Goal: Information Seeking & Learning: Learn about a topic

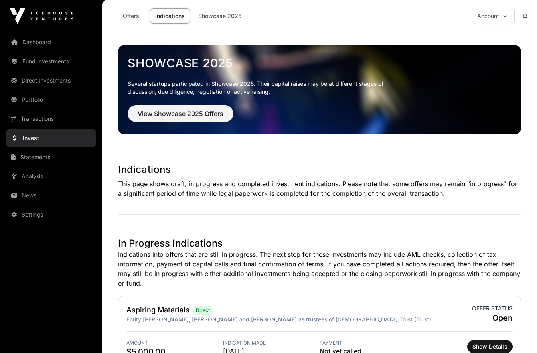
click at [35, 101] on link "Portfolio" at bounding box center [50, 100] width 89 height 18
click at [193, 116] on span "View Showcase 2025 Offers" at bounding box center [181, 114] width 86 height 10
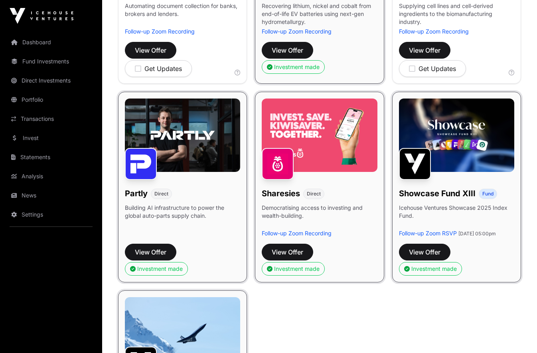
scroll to position [440, 0]
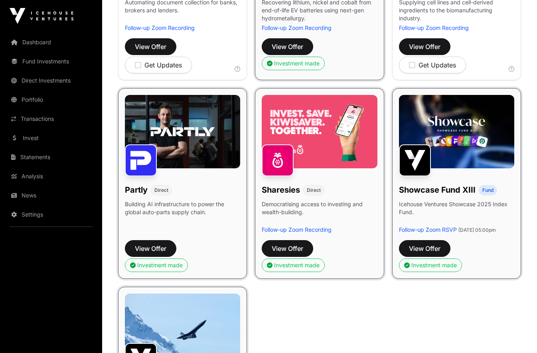
click at [312, 154] on img at bounding box center [319, 131] width 115 height 73
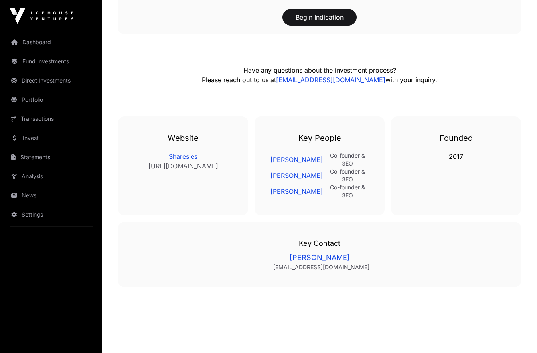
scroll to position [1307, 0]
